Goal: Information Seeking & Learning: Learn about a topic

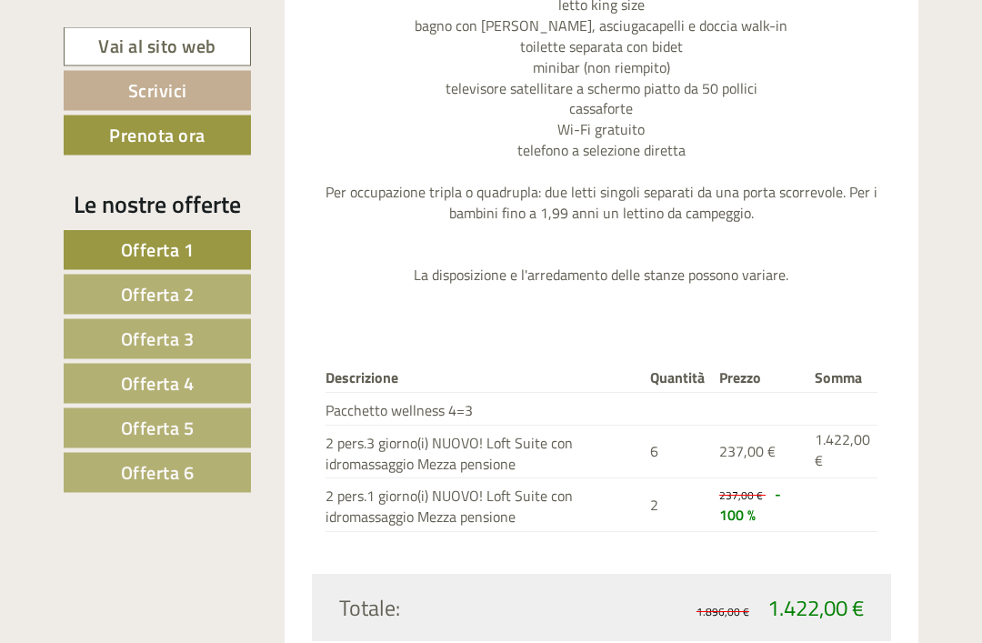
scroll to position [2134, 0]
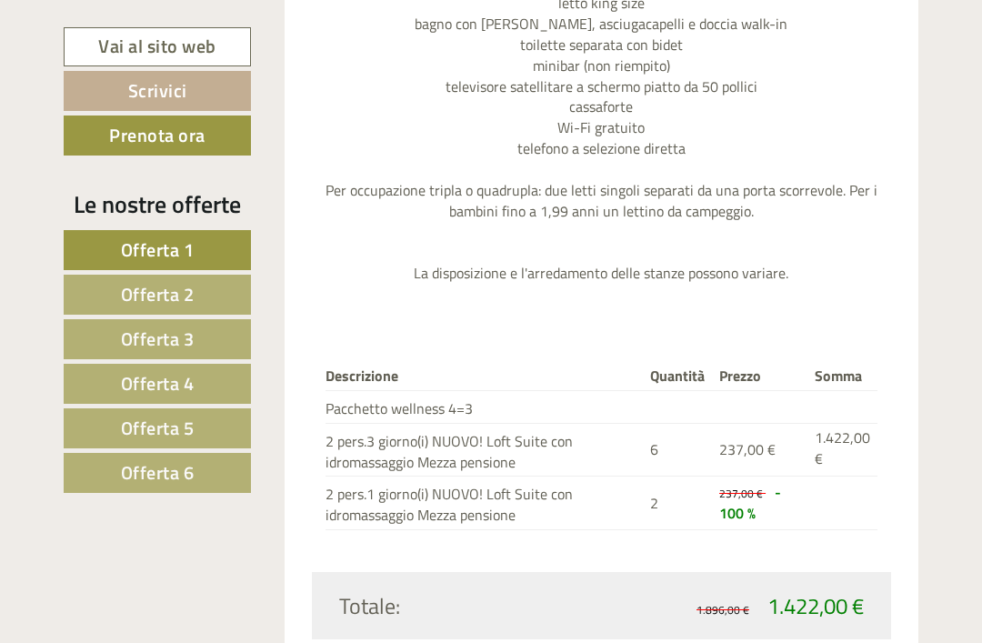
click at [106, 254] on link "Offerta 1" at bounding box center [157, 250] width 187 height 40
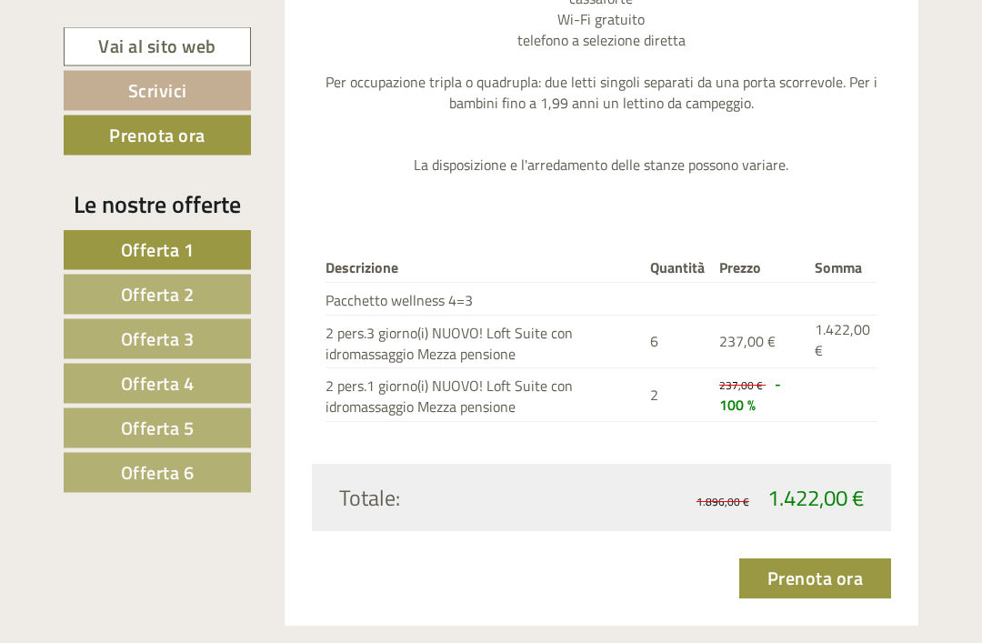
scroll to position [2248, 0]
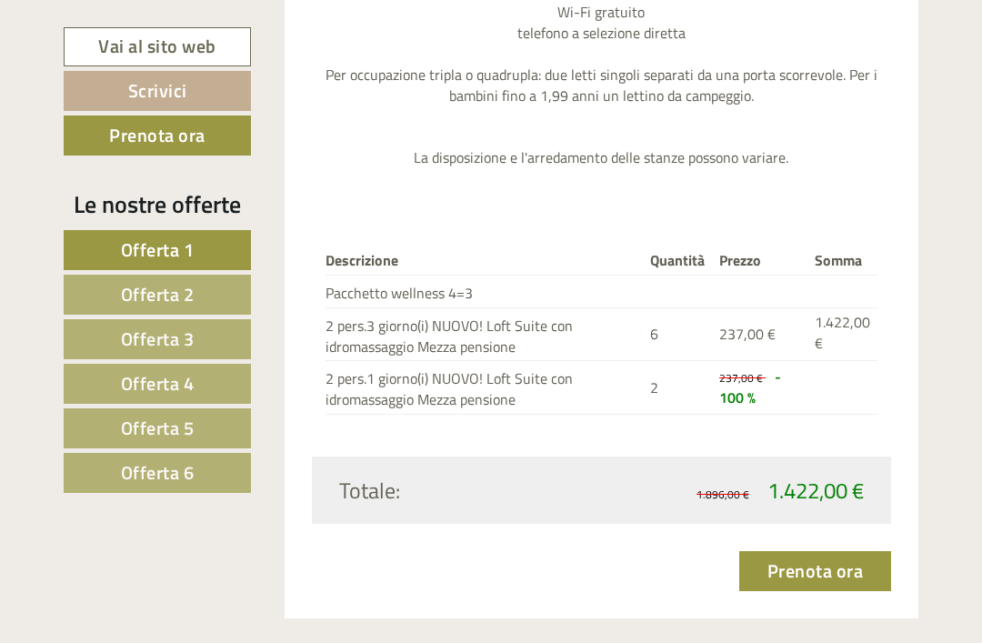
click at [166, 302] on span "Offerta 2" at bounding box center [158, 294] width 74 height 28
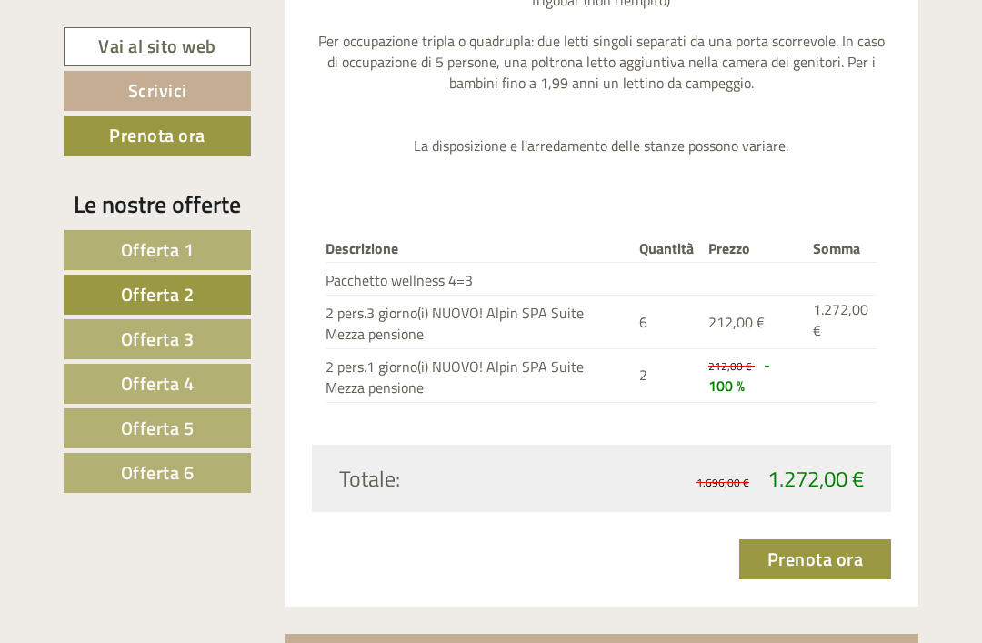
click at [136, 345] on span "Offerta 3" at bounding box center [158, 339] width 74 height 28
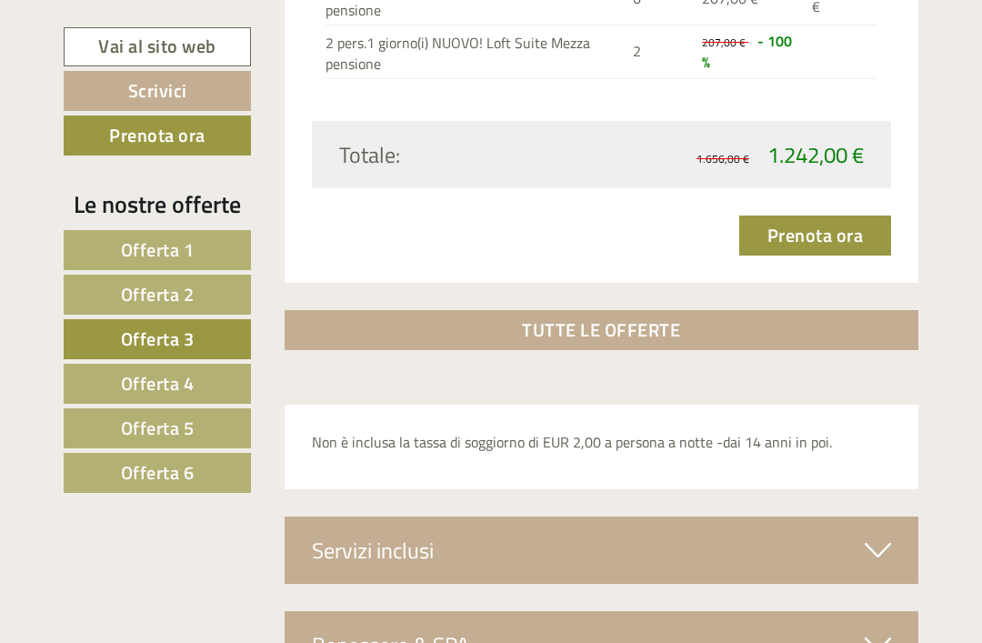
click at [165, 390] on span "Offerta 4" at bounding box center [158, 383] width 74 height 28
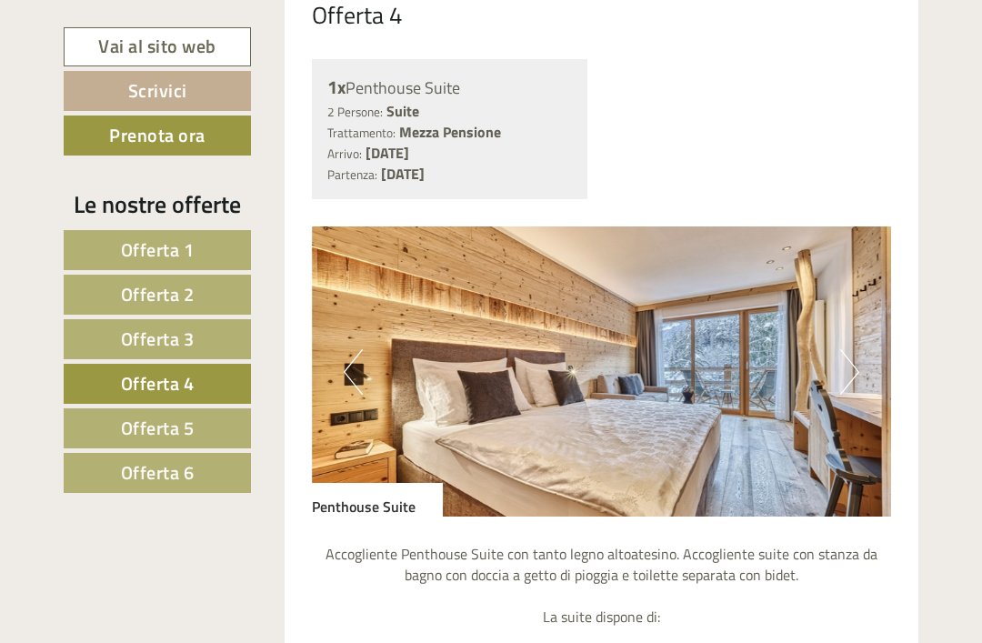
scroll to position [1323, 0]
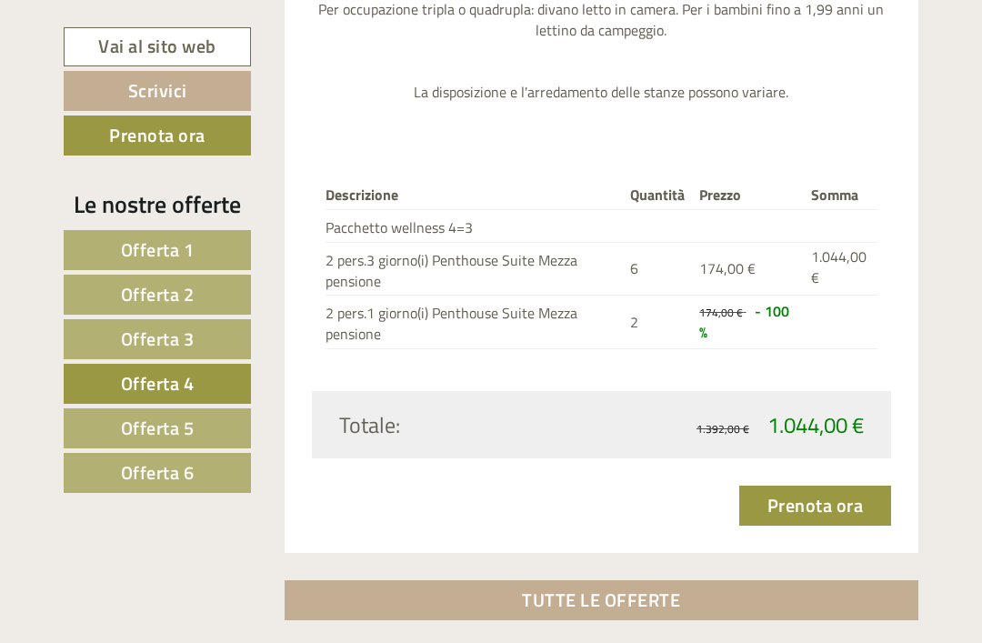
click at [141, 431] on span "Offerta 5" at bounding box center [158, 428] width 74 height 28
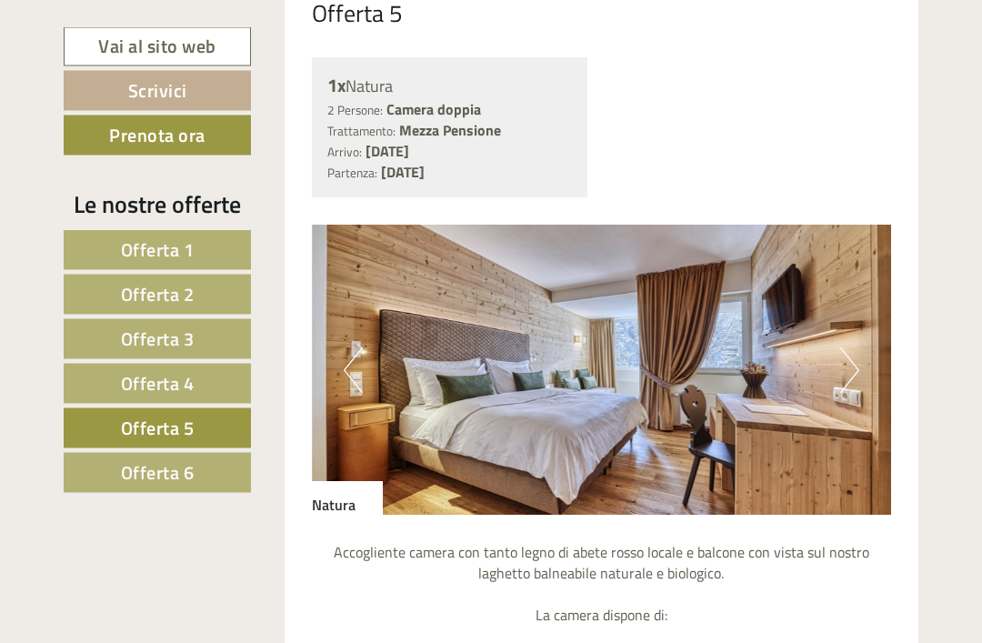
scroll to position [1320, 0]
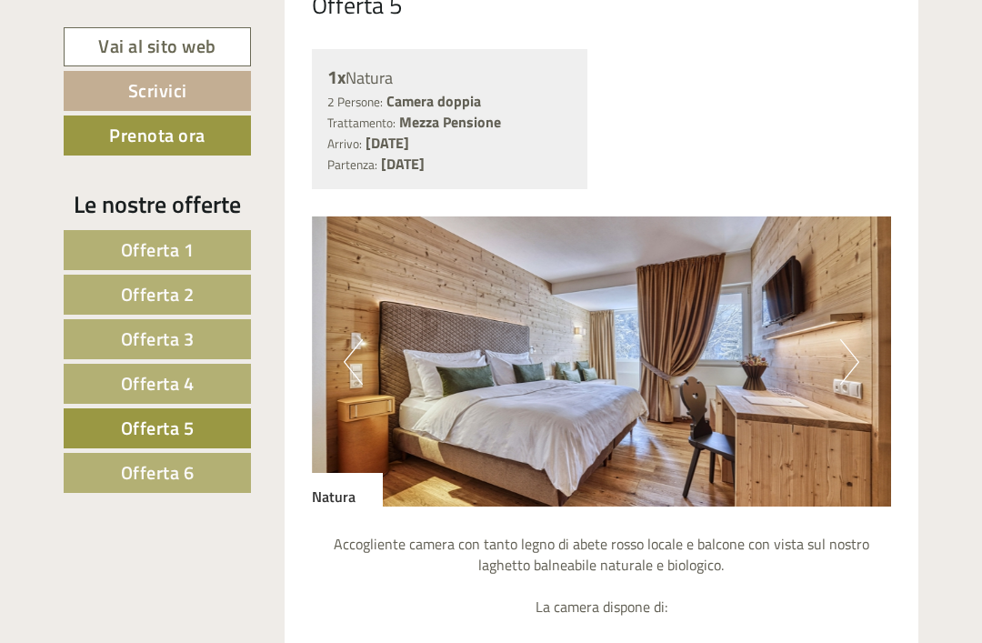
click at [840, 357] on button "Next" at bounding box center [849, 361] width 19 height 45
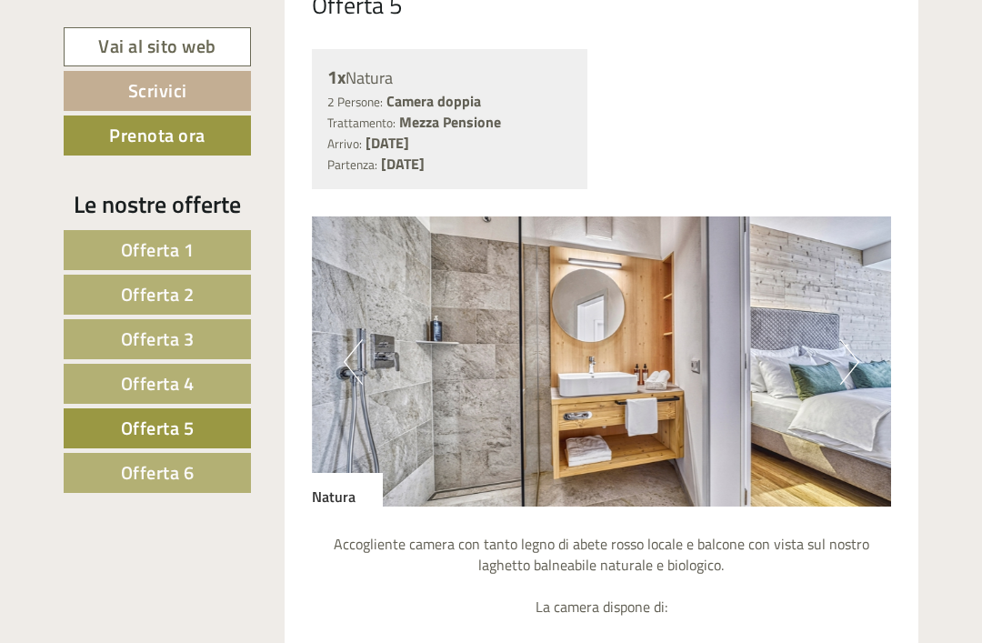
click at [849, 367] on button "Next" at bounding box center [849, 361] width 19 height 45
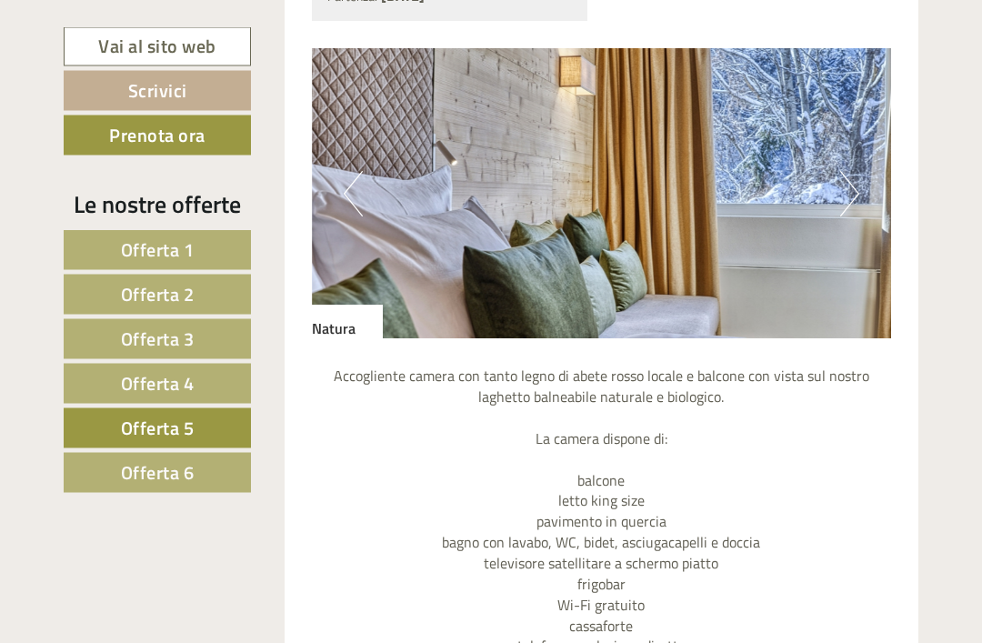
scroll to position [1488, 0]
click at [152, 488] on link "Offerta 6" at bounding box center [157, 473] width 187 height 40
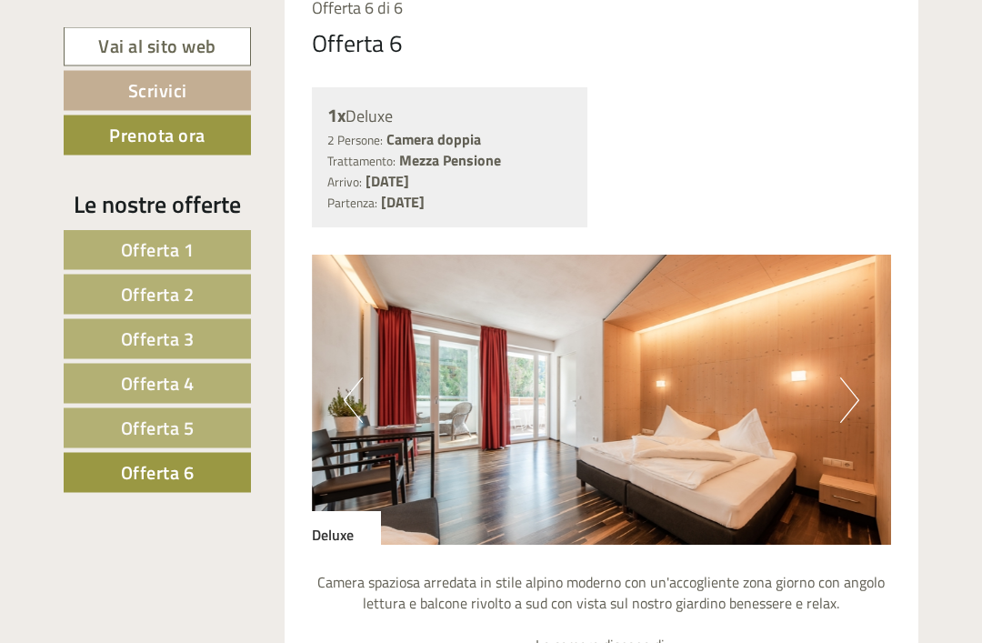
click at [841, 392] on button "Next" at bounding box center [849, 400] width 19 height 45
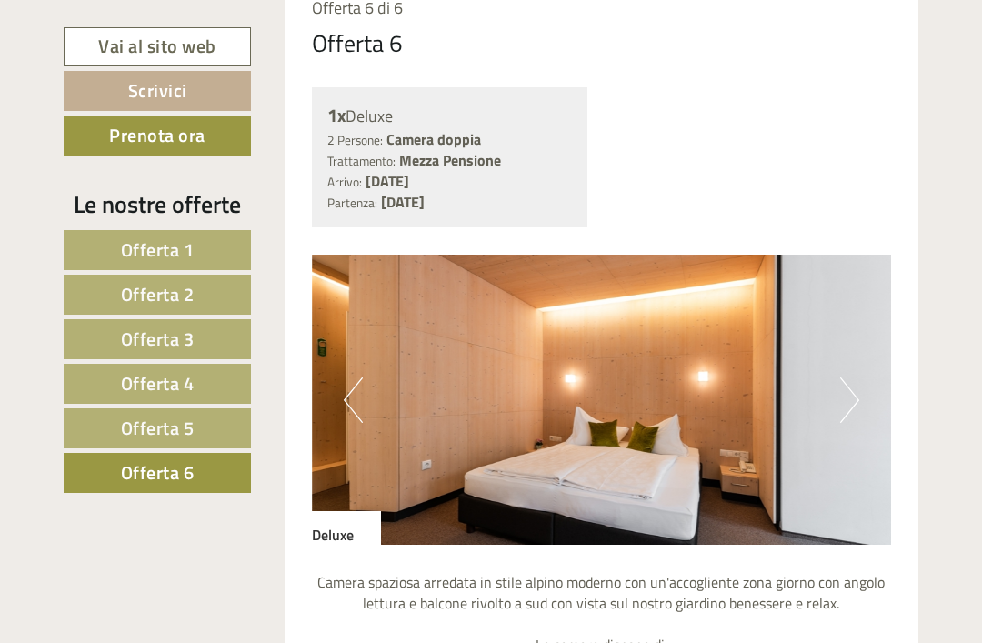
click at [849, 394] on button "Next" at bounding box center [849, 399] width 19 height 45
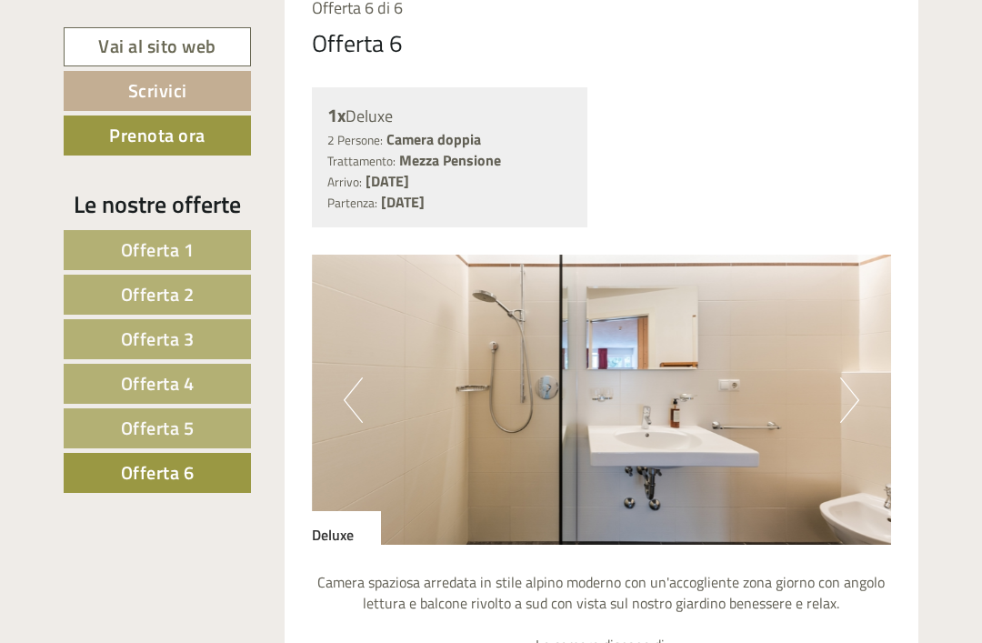
click at [853, 396] on button "Next" at bounding box center [849, 399] width 19 height 45
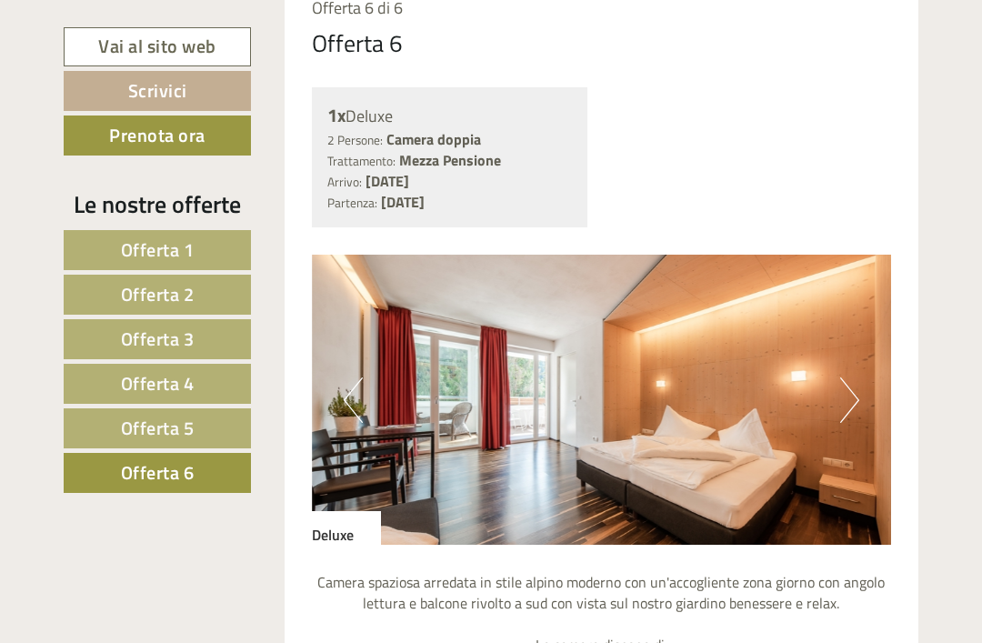
click at [848, 410] on button "Next" at bounding box center [849, 399] width 19 height 45
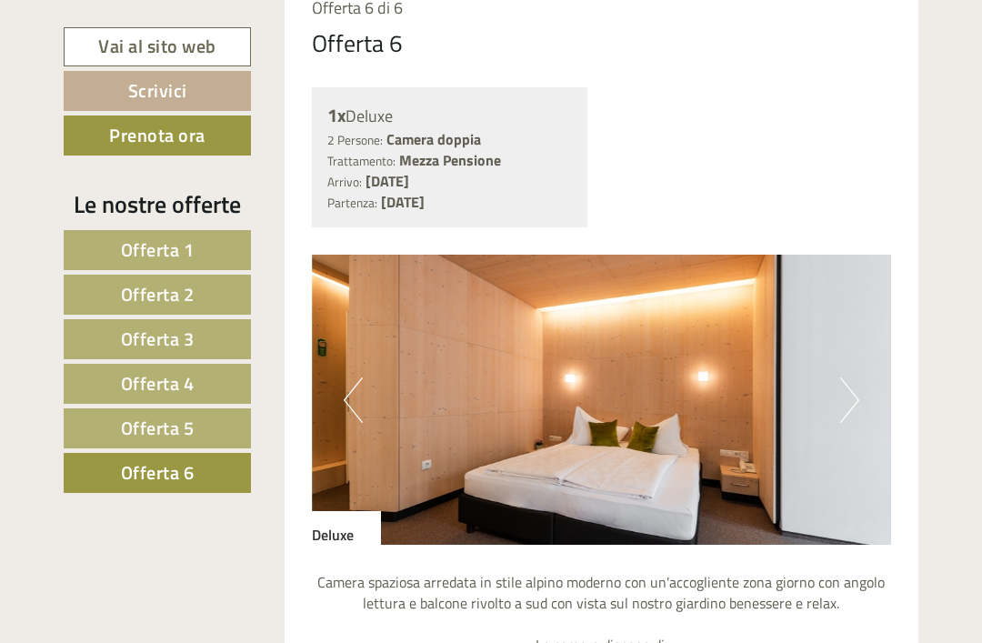
click at [849, 409] on button "Next" at bounding box center [849, 399] width 19 height 45
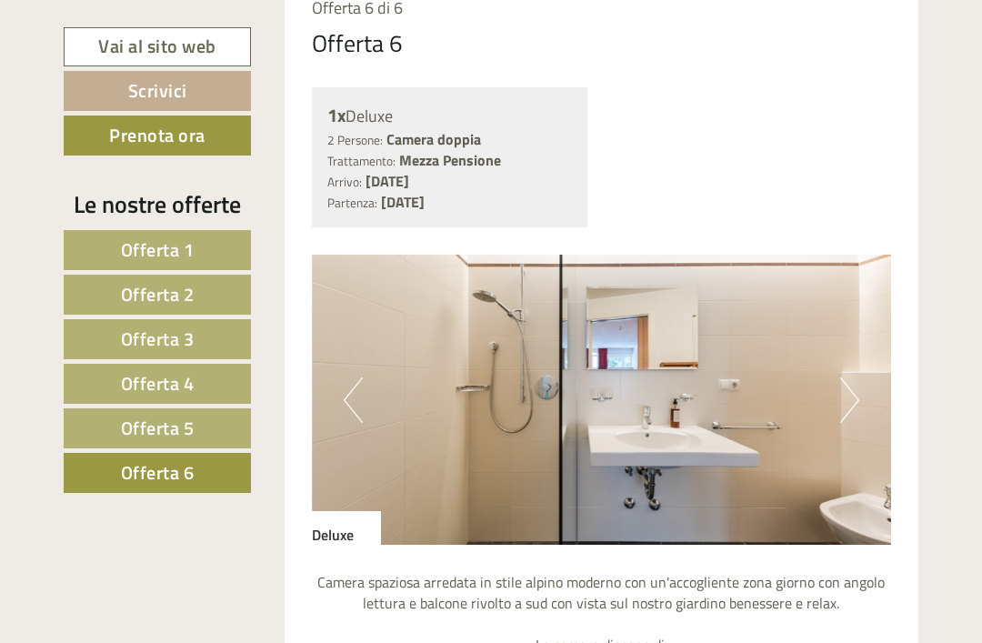
click at [852, 417] on img at bounding box center [602, 400] width 580 height 290
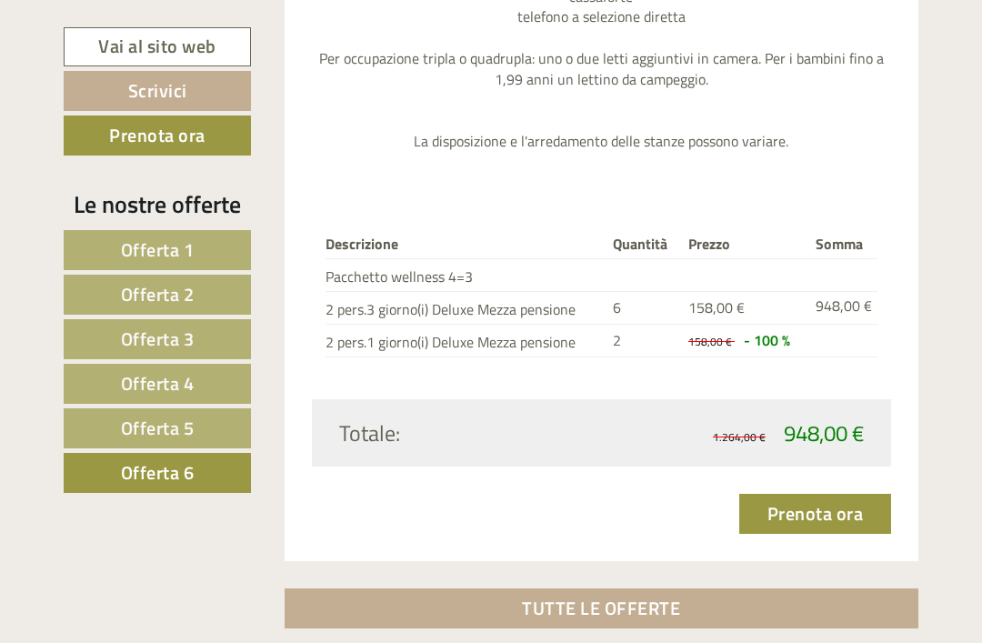
click at [113, 482] on link "Offerta 6" at bounding box center [157, 473] width 187 height 40
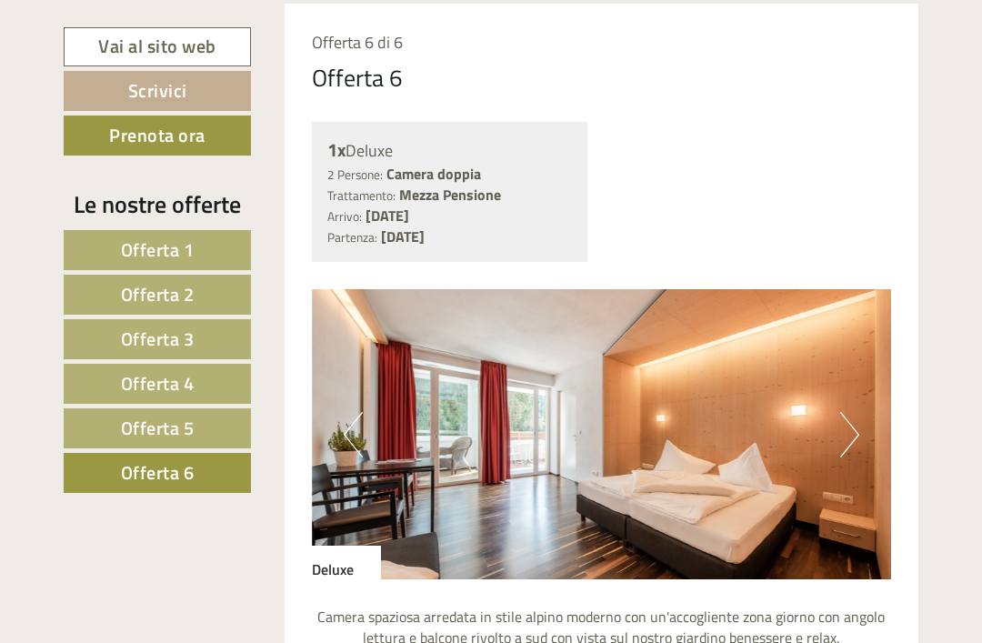
click at [111, 435] on link "Offerta 5" at bounding box center [157, 428] width 187 height 40
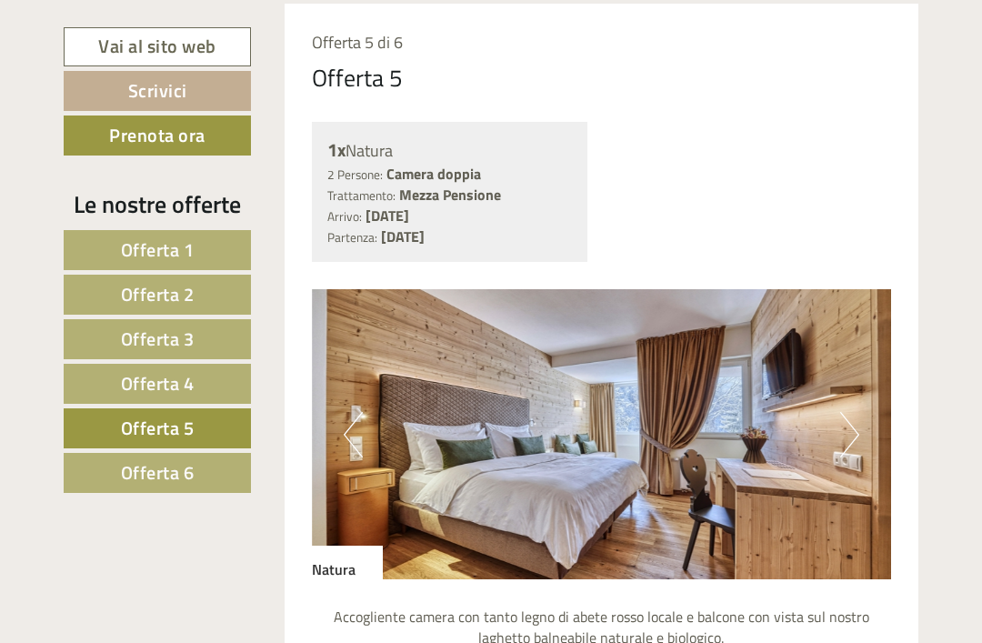
click at [846, 434] on button "Next" at bounding box center [849, 434] width 19 height 45
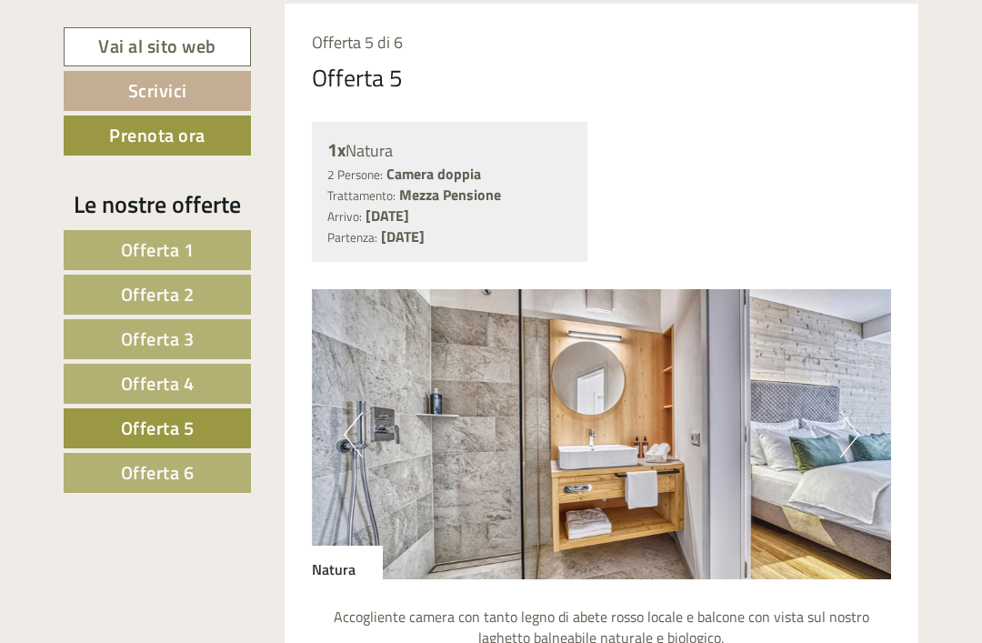
click at [845, 430] on button "Next" at bounding box center [849, 434] width 19 height 45
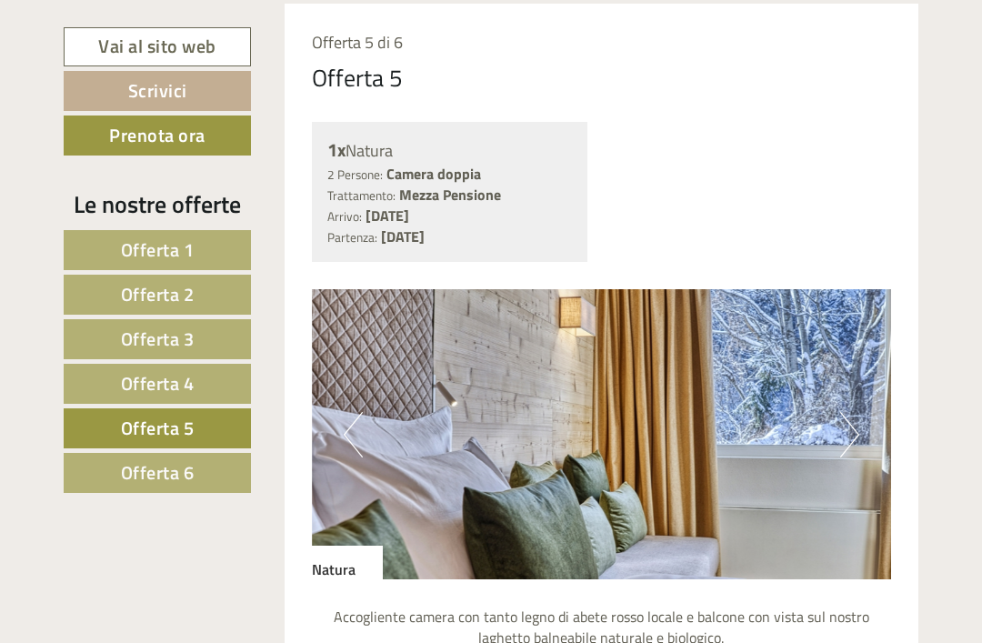
click at [848, 433] on button "Next" at bounding box center [849, 434] width 19 height 45
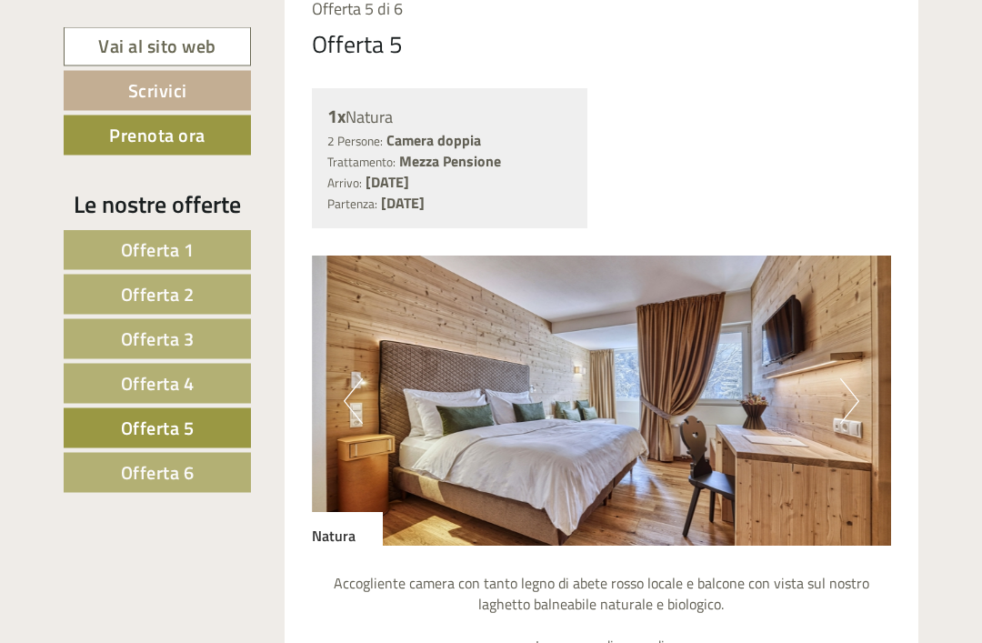
click at [843, 386] on button "Next" at bounding box center [849, 401] width 19 height 45
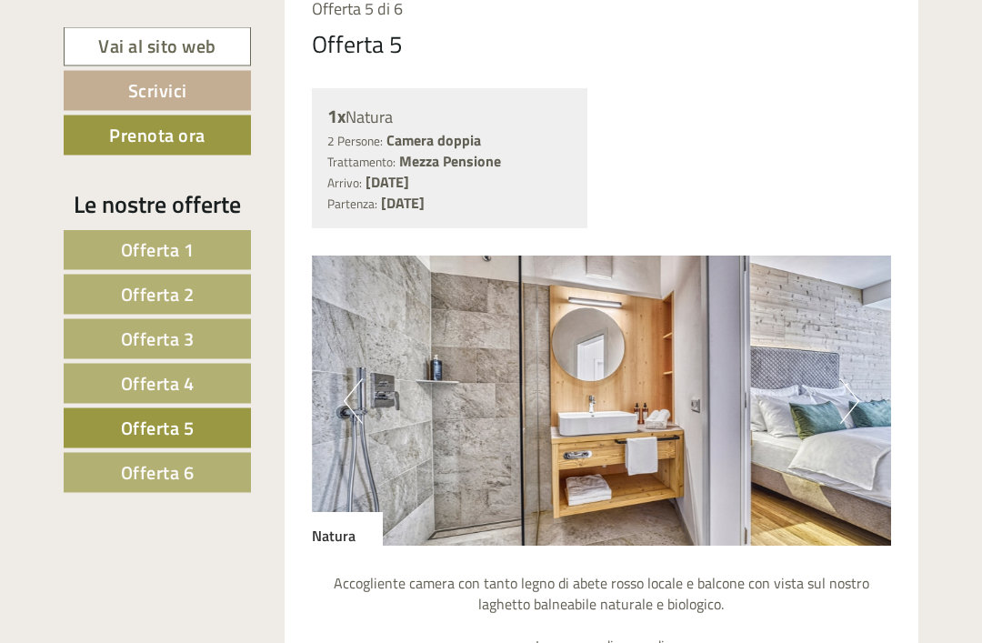
scroll to position [1281, 0]
click at [849, 385] on button "Next" at bounding box center [849, 400] width 19 height 45
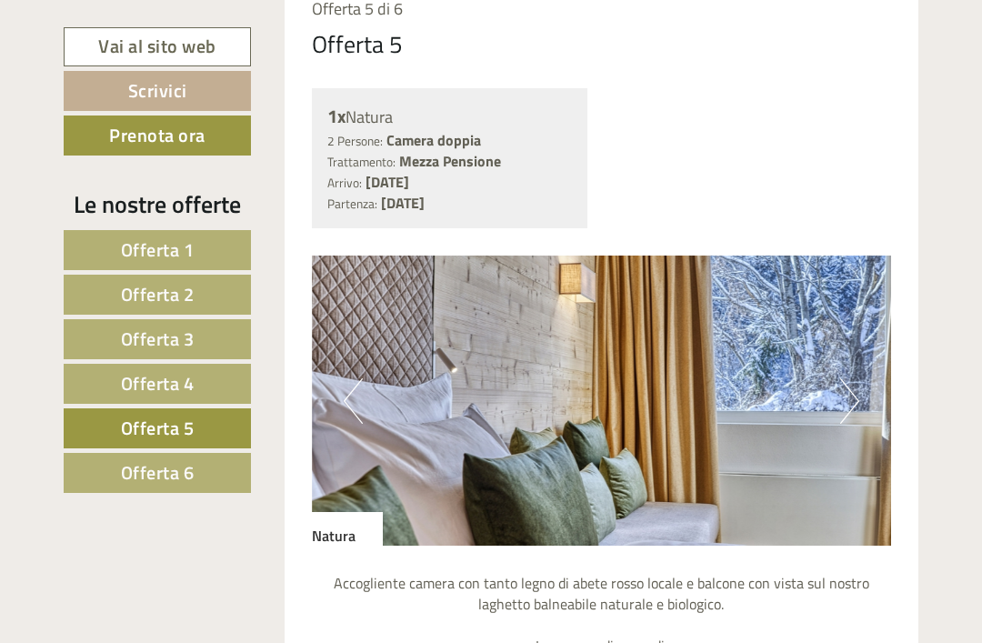
click at [849, 388] on button "Next" at bounding box center [849, 400] width 19 height 45
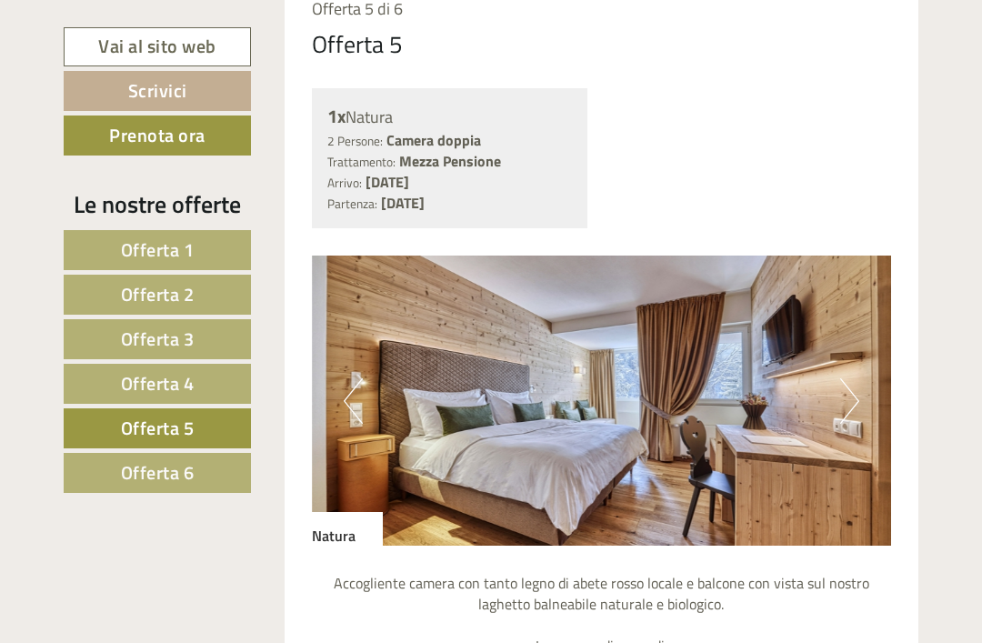
click at [359, 398] on button "Previous" at bounding box center [353, 400] width 19 height 45
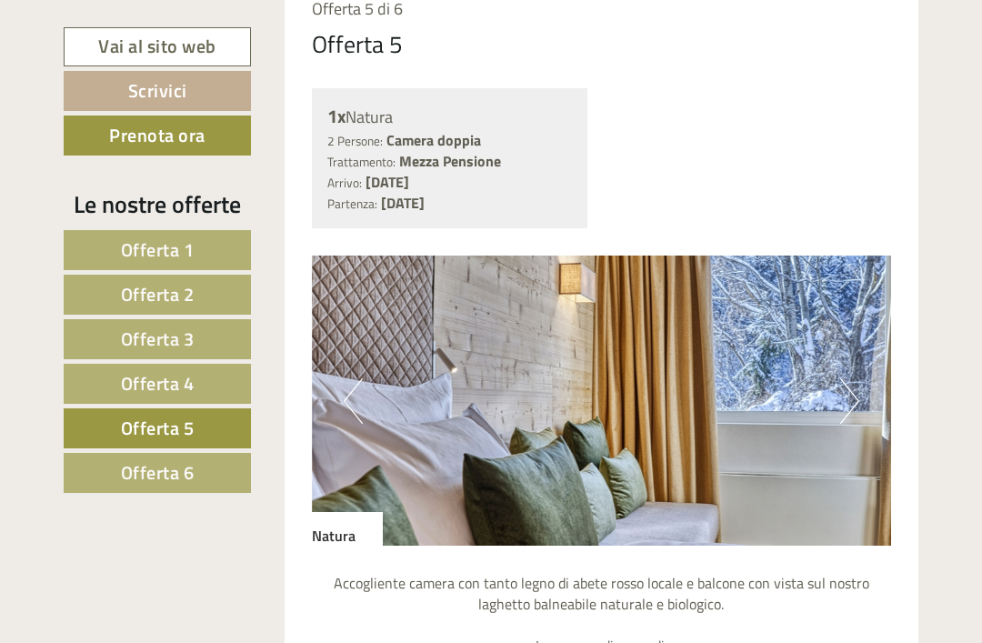
click at [857, 398] on button "Next" at bounding box center [849, 400] width 19 height 45
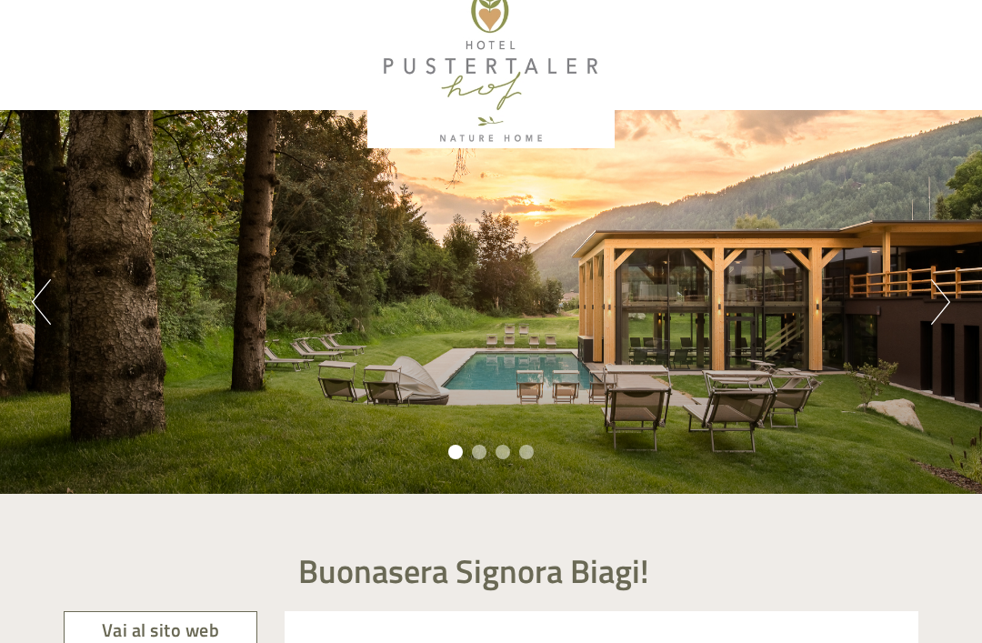
scroll to position [0, 0]
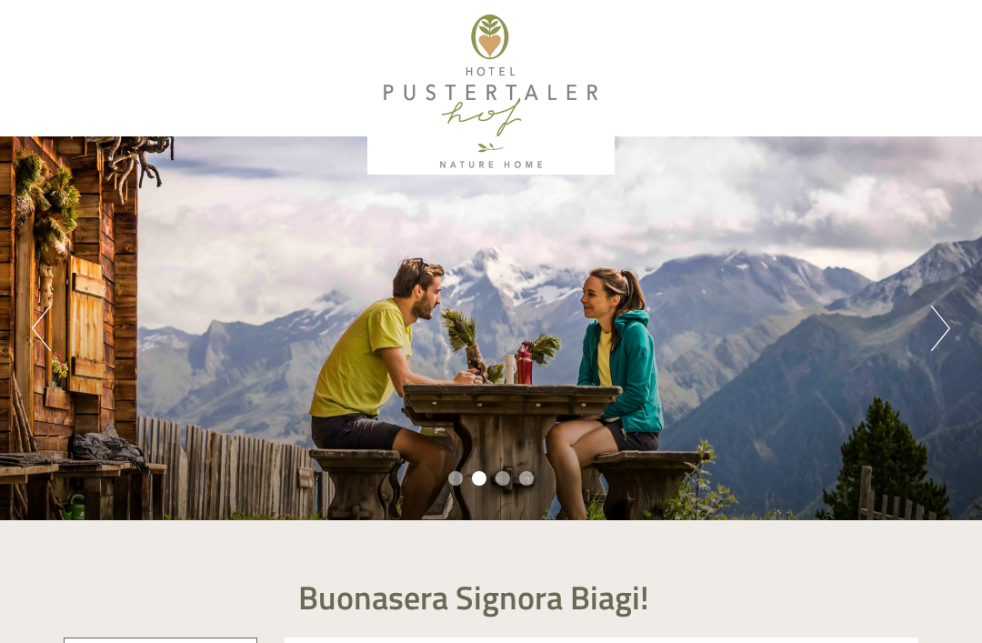
click at [506, 52] on div at bounding box center [491, 92] width 837 height 166
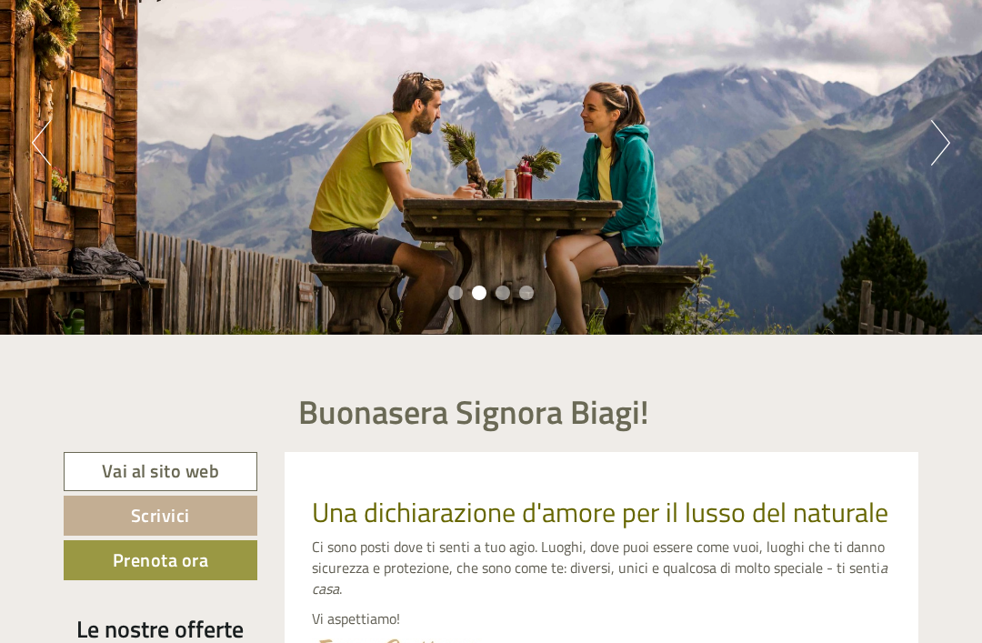
scroll to position [186, 0]
click at [109, 472] on link "Vai al sito web" at bounding box center [161, 471] width 194 height 39
